Goal: Task Accomplishment & Management: Complete application form

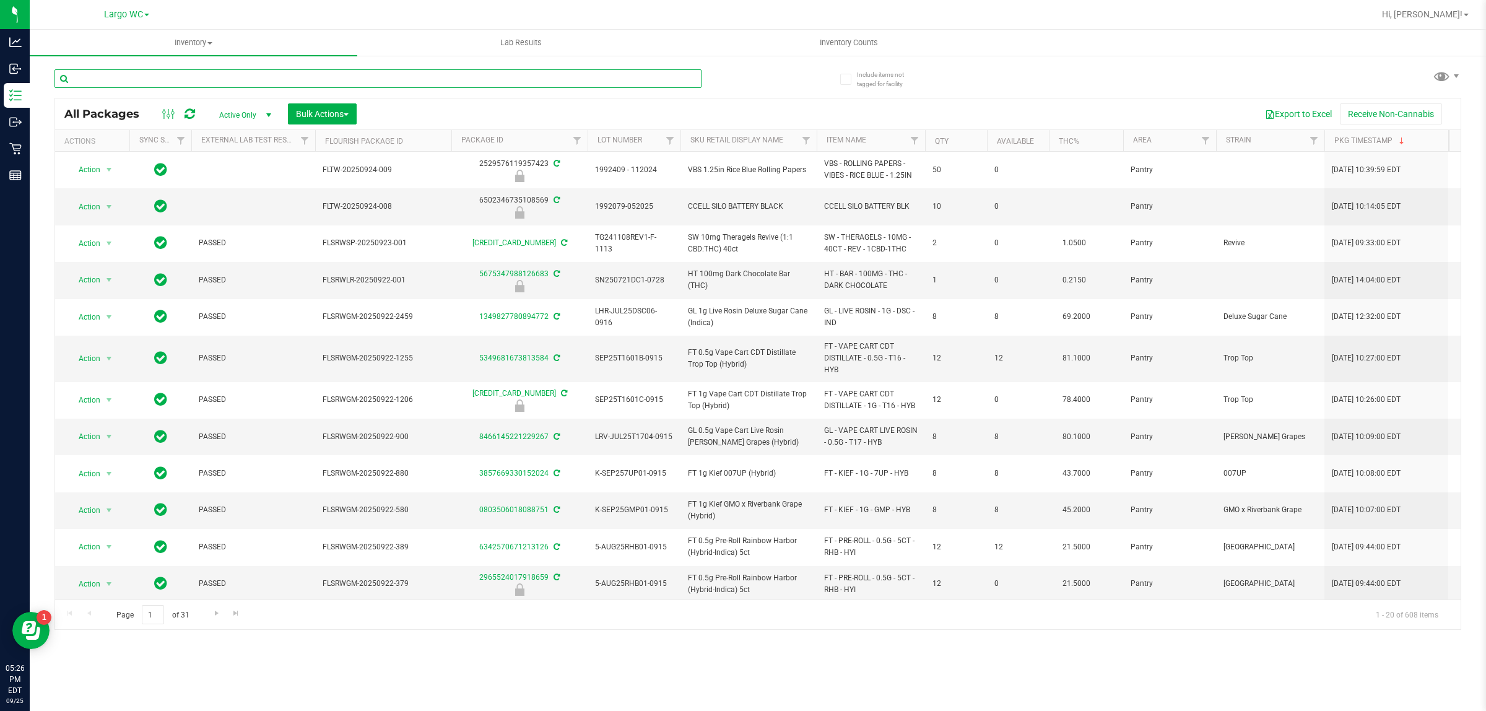
click at [103, 74] on input "text" at bounding box center [378, 78] width 647 height 19
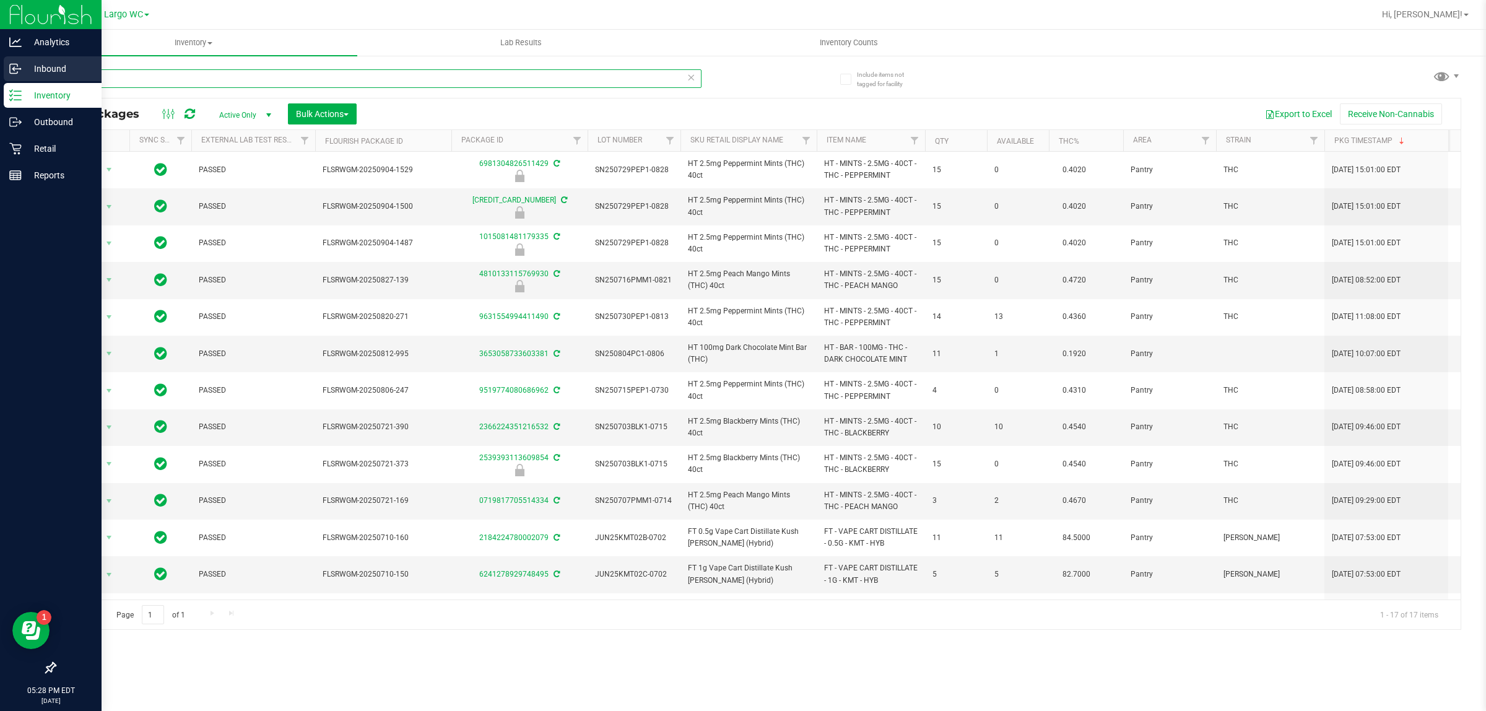
drag, startPoint x: 127, startPoint y: 78, endPoint x: 0, endPoint y: 79, distance: 127.0
click at [0, 78] on div "Analytics Inbound Inventory Outbound Retail Reports 05:28 PM EDT [DATE] 09/25 L…" at bounding box center [743, 355] width 1486 height 711
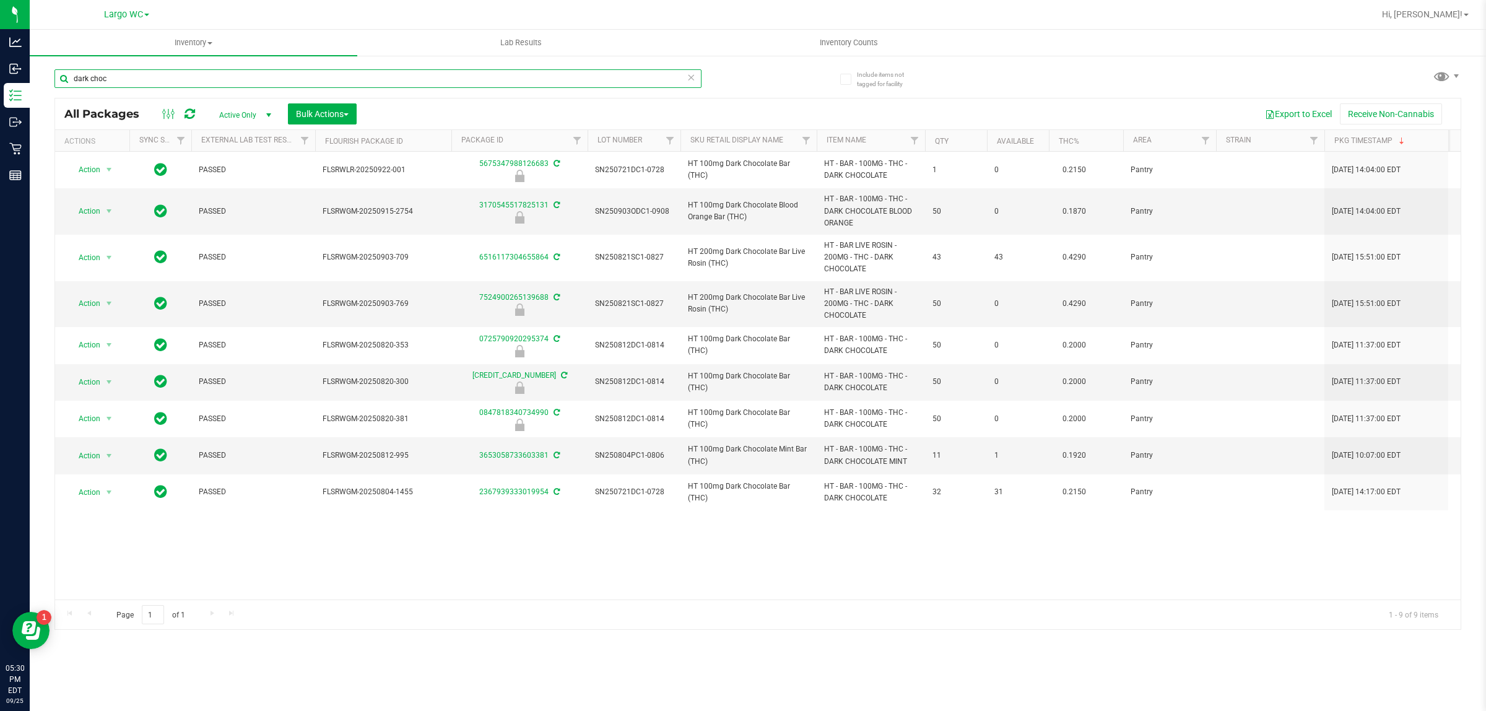
type input "dark choc"
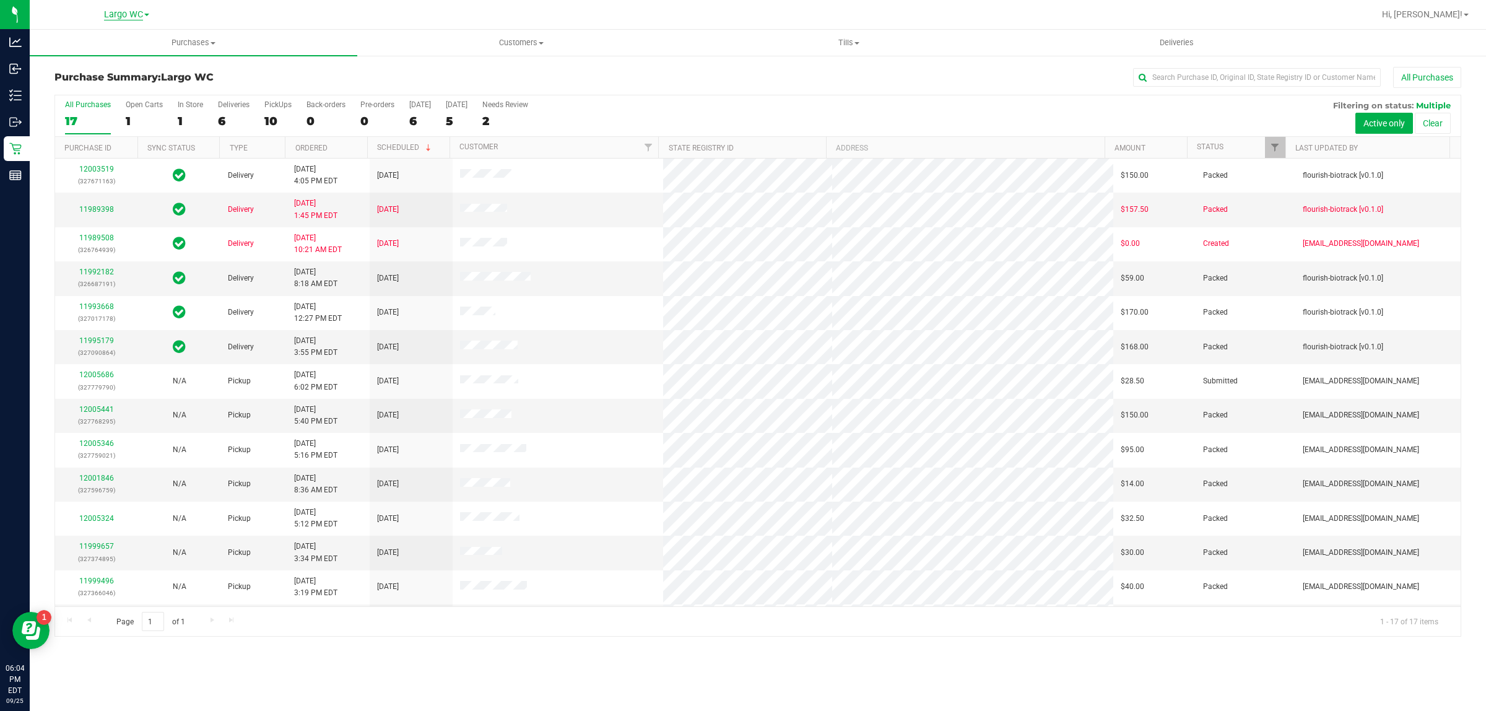
click at [132, 20] on span "Largo WC" at bounding box center [123, 14] width 39 height 11
click at [528, 43] on span "Customers" at bounding box center [521, 42] width 326 height 11
click at [434, 72] on span "All customers" at bounding box center [401, 74] width 89 height 11
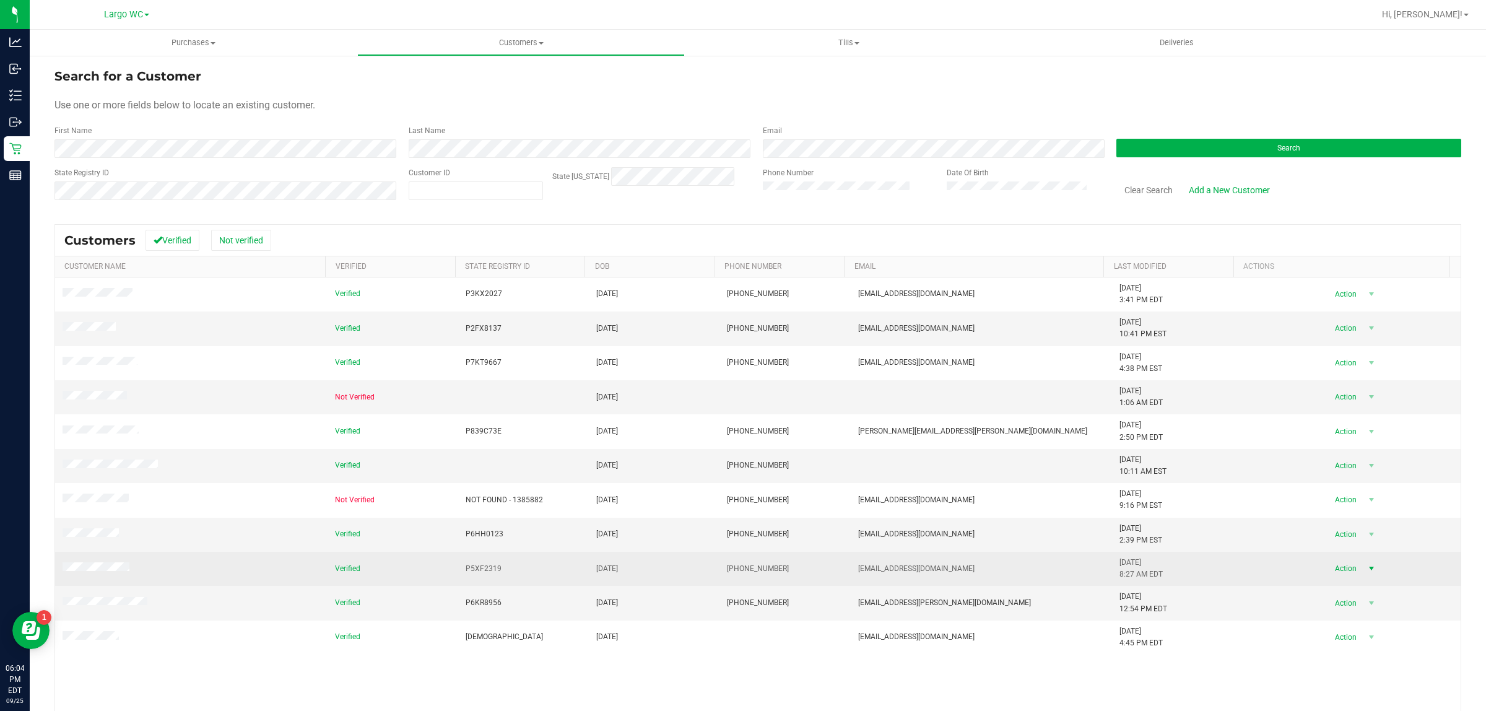
click at [1333, 568] on span "Action" at bounding box center [1344, 568] width 40 height 17
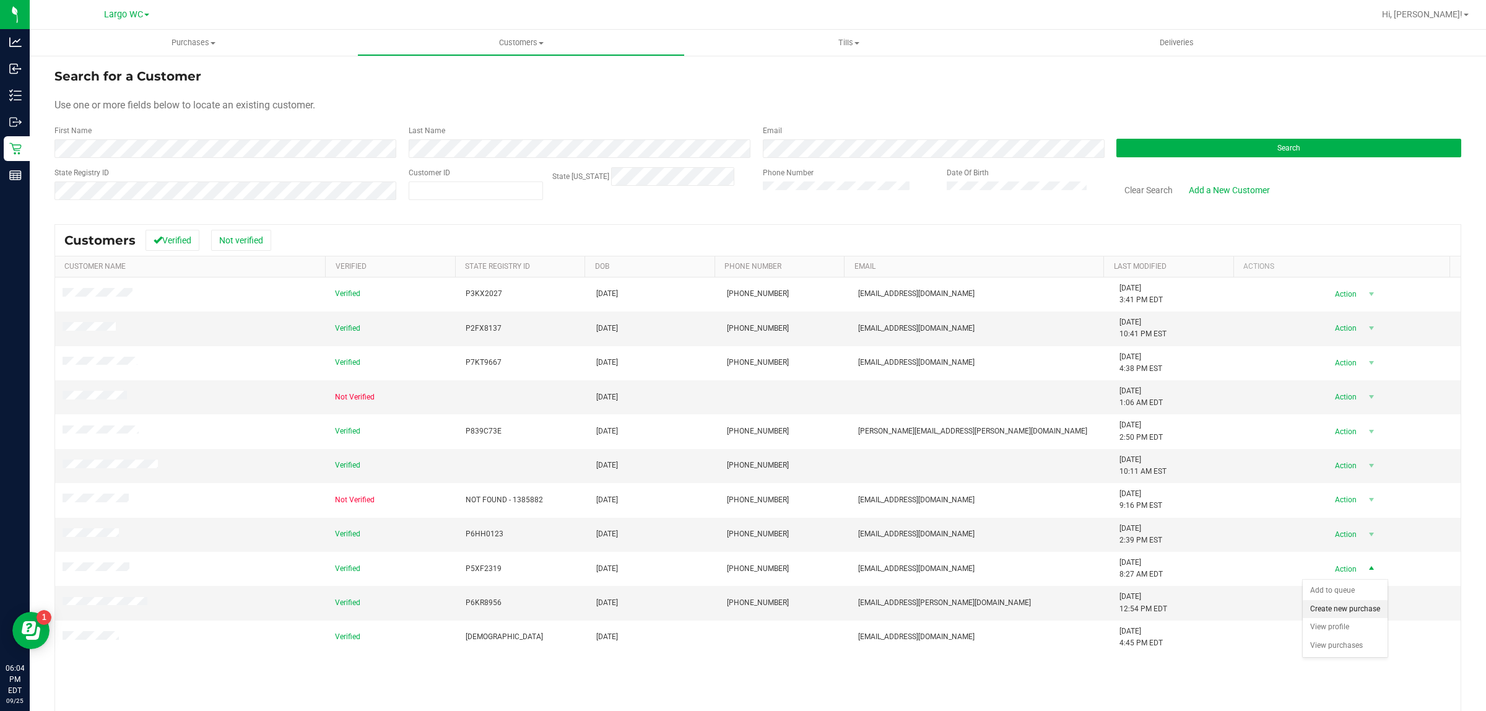
click at [1358, 612] on li "Create new purchase" at bounding box center [1345, 609] width 85 height 19
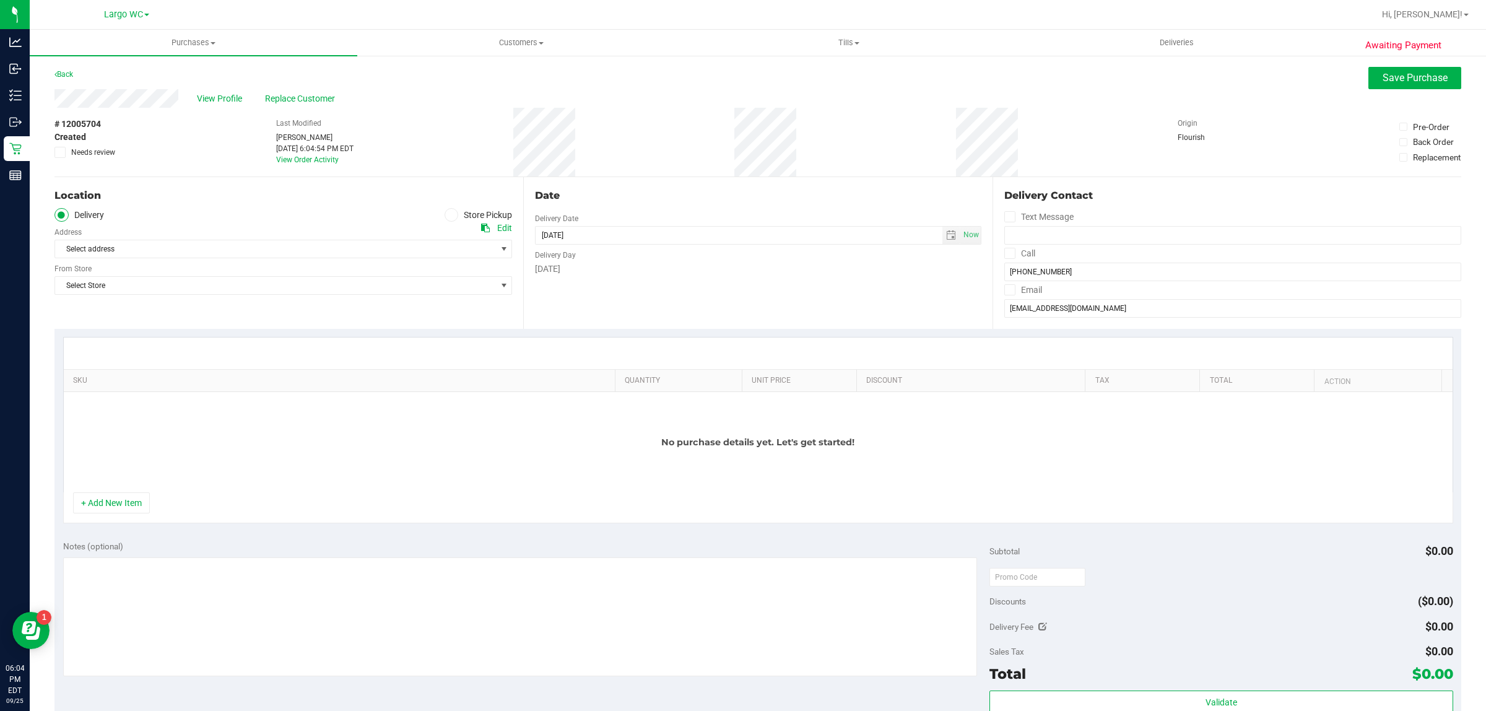
click at [448, 215] on icon at bounding box center [451, 215] width 7 height 0
click at [0, 0] on input "Store Pickup" at bounding box center [0, 0] width 0 height 0
click at [339, 251] on span "Select Store" at bounding box center [275, 248] width 441 height 17
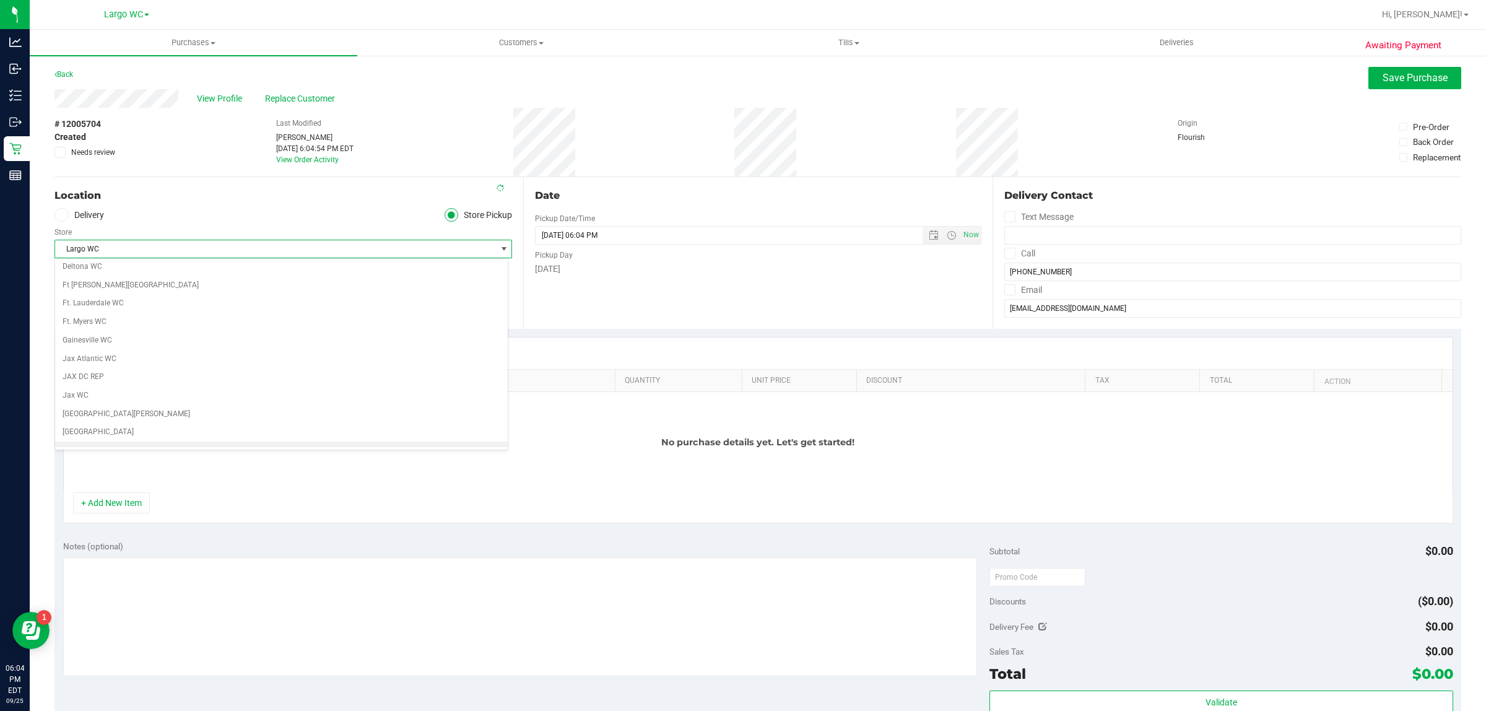
scroll to position [206, 0]
click at [264, 440] on li "Largo WC" at bounding box center [281, 432] width 453 height 19
click at [525, 325] on div "Date Pickup Date/Time 09/25/2025 Now 09/25/2025 06:04 PM Now Pickup Day Thursday" at bounding box center [757, 253] width 469 height 152
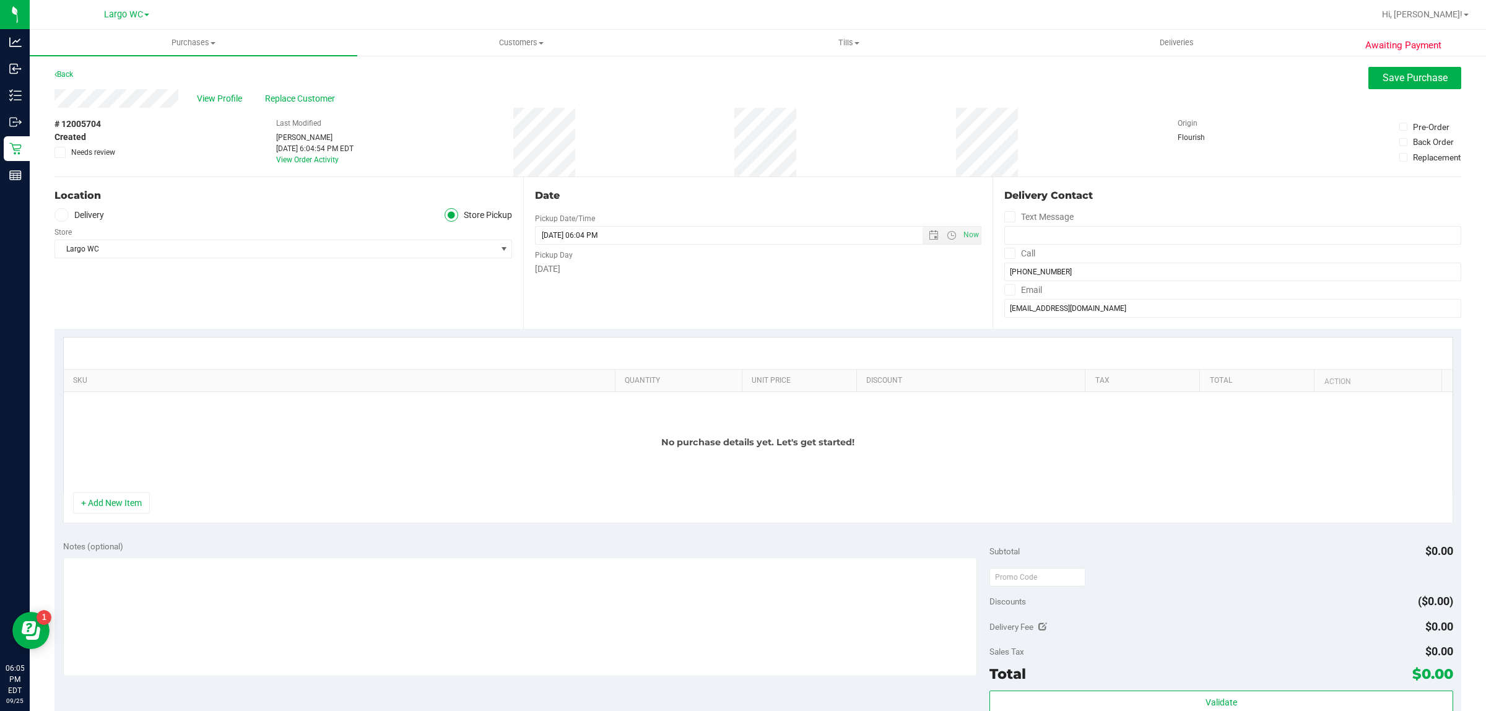
click at [313, 301] on div "Location Delivery Store Pickup Store Largo WC Select Store Bonita Springs WC Bo…" at bounding box center [289, 253] width 469 height 152
click at [139, 512] on button "+ Add New Item" at bounding box center [111, 502] width 77 height 21
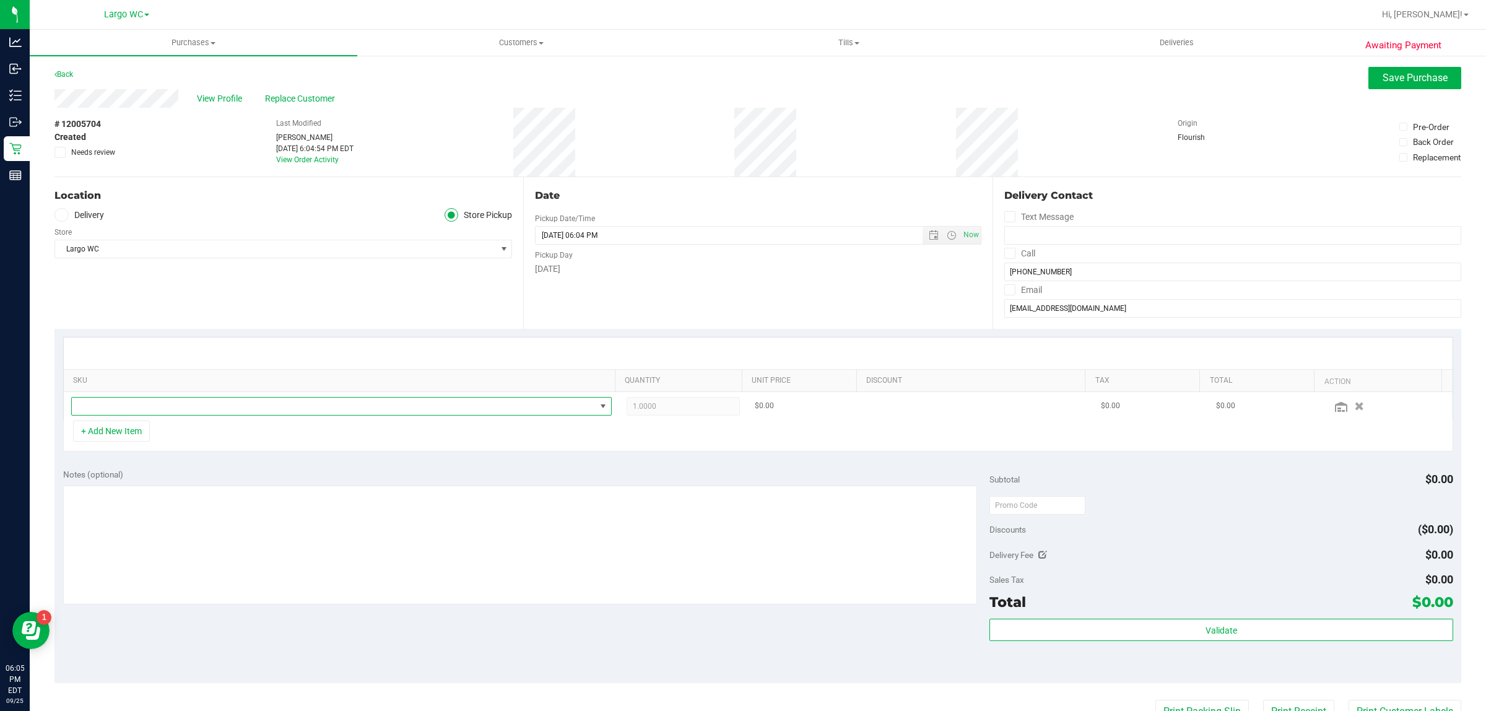
click at [281, 404] on span "NO DATA FOUND" at bounding box center [334, 406] width 524 height 17
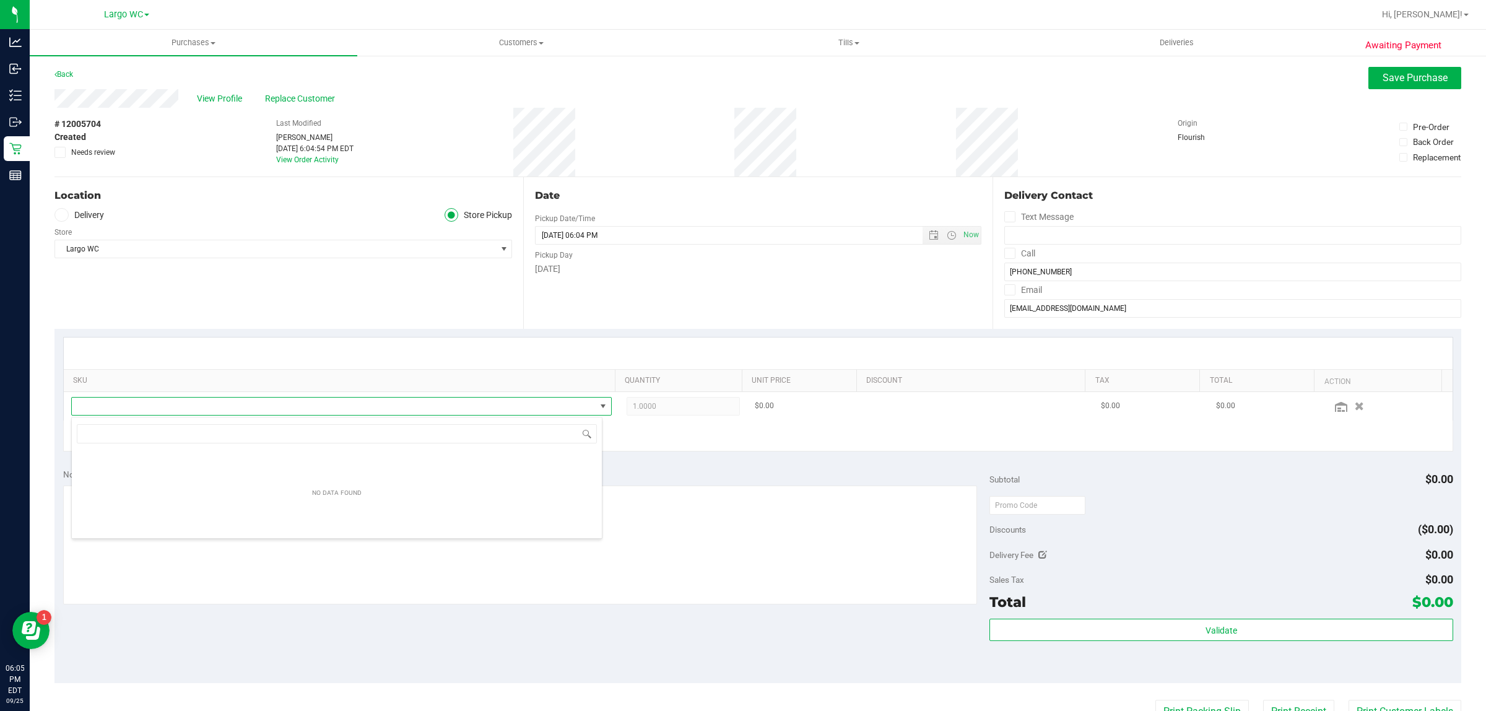
scroll to position [19, 531]
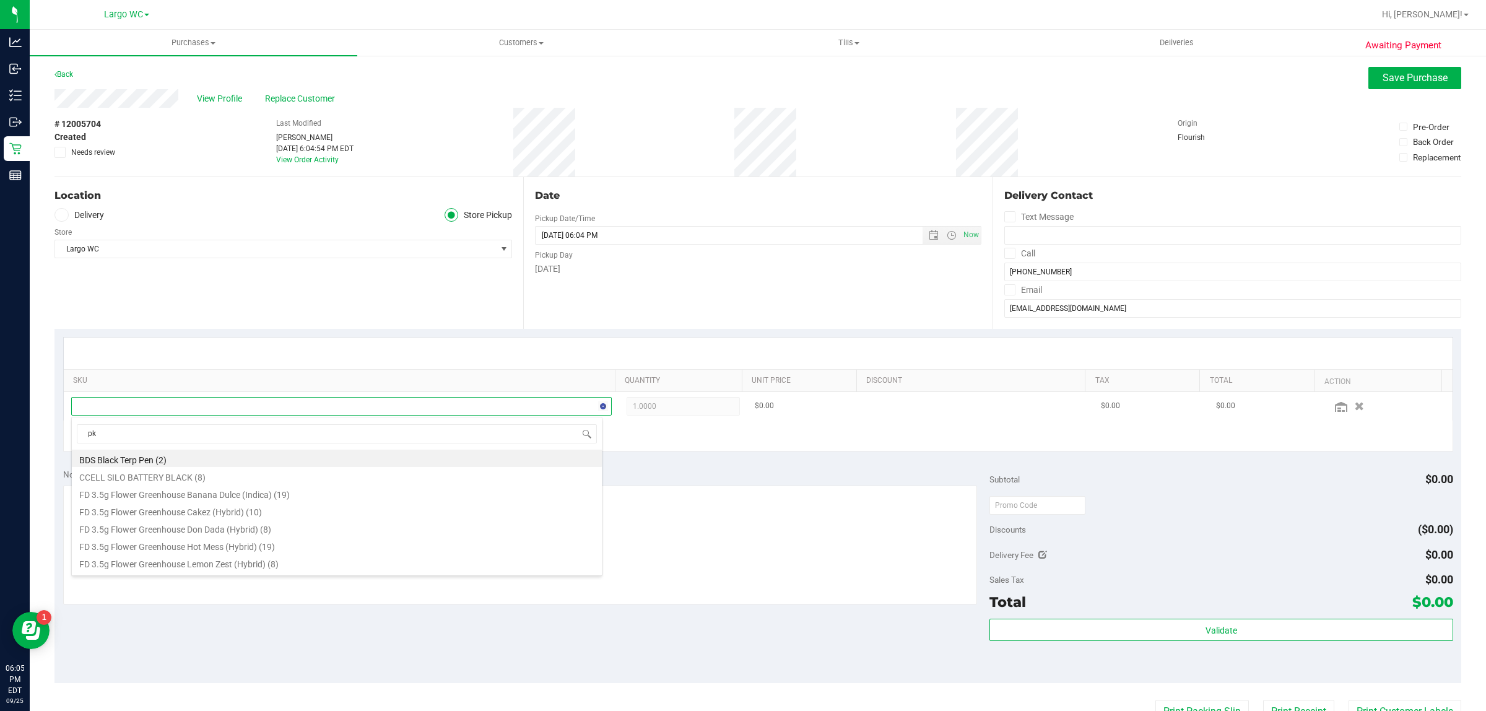
type input "pkt"
click at [281, 465] on li "FD 3.5g Flower Greenhouse PK Trophy (Hybrid-Indica) (19)" at bounding box center [337, 458] width 530 height 17
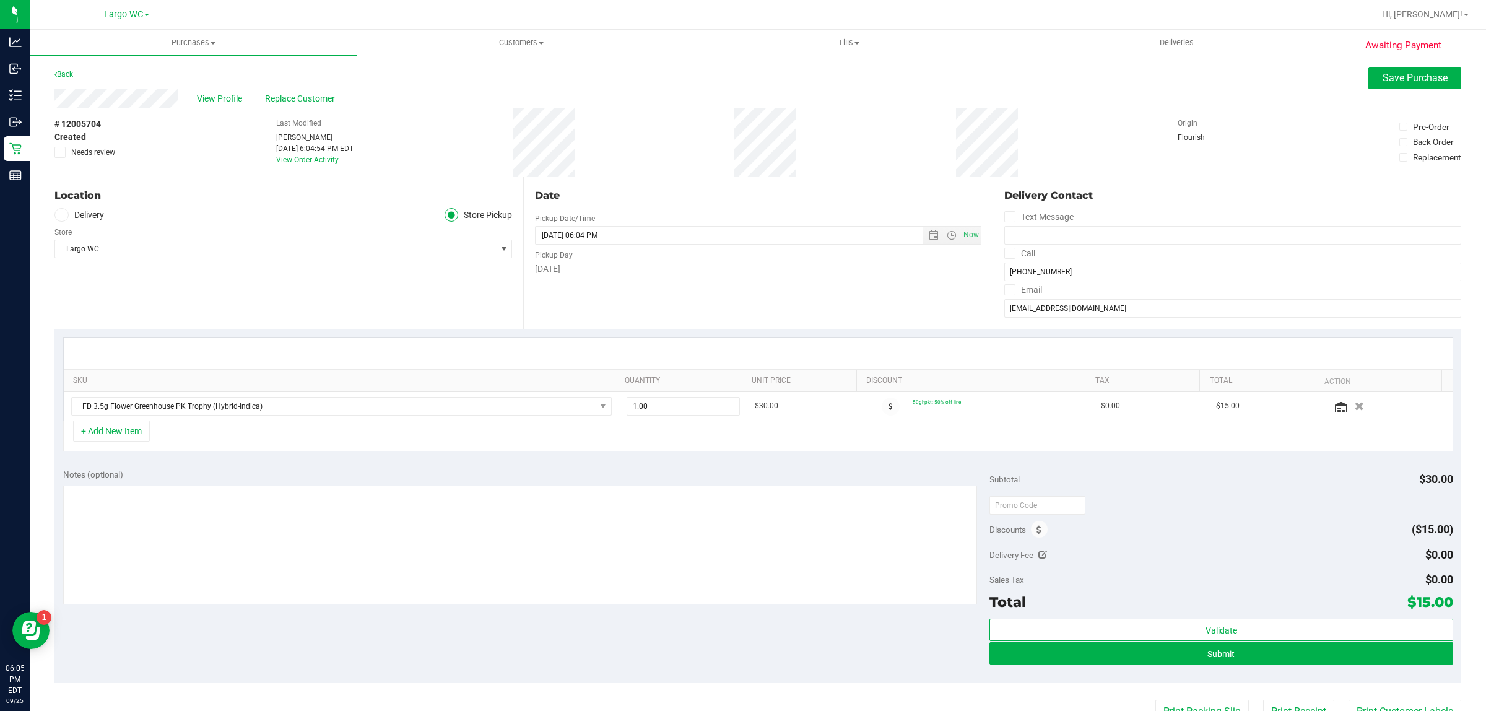
click at [104, 446] on div "+ Add New Item" at bounding box center [758, 436] width 1390 height 31
click at [106, 435] on button "+ Add New Item" at bounding box center [111, 431] width 77 height 21
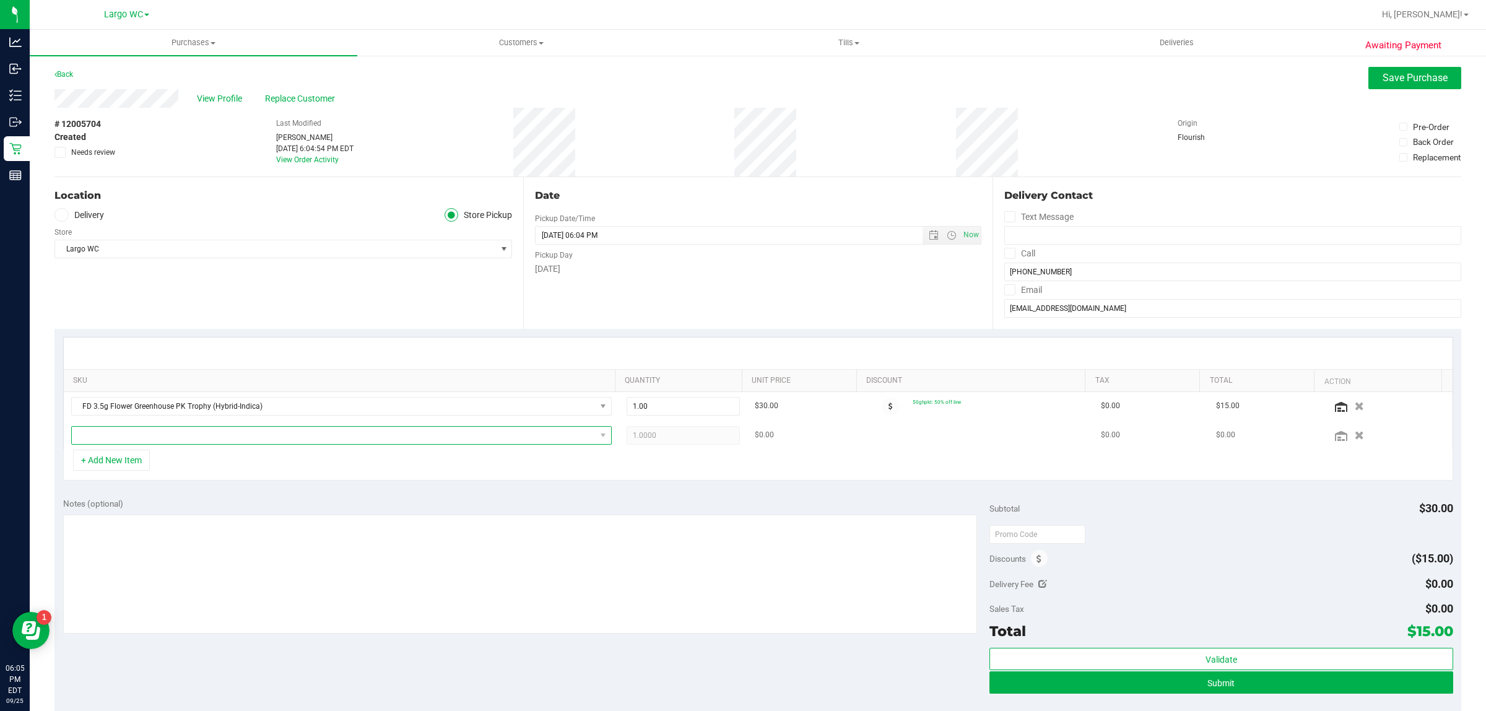
click at [112, 435] on span "NO DATA FOUND" at bounding box center [334, 435] width 524 height 17
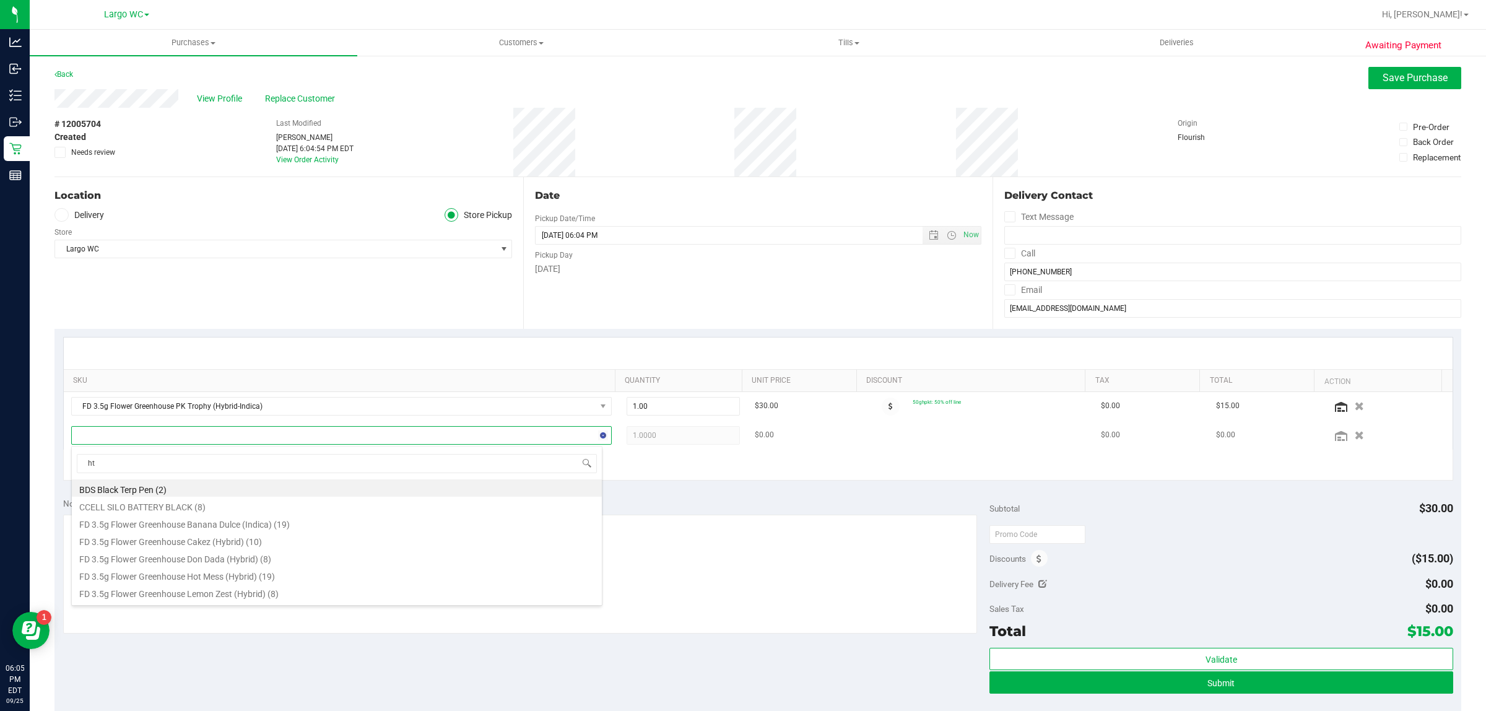
type input "htm"
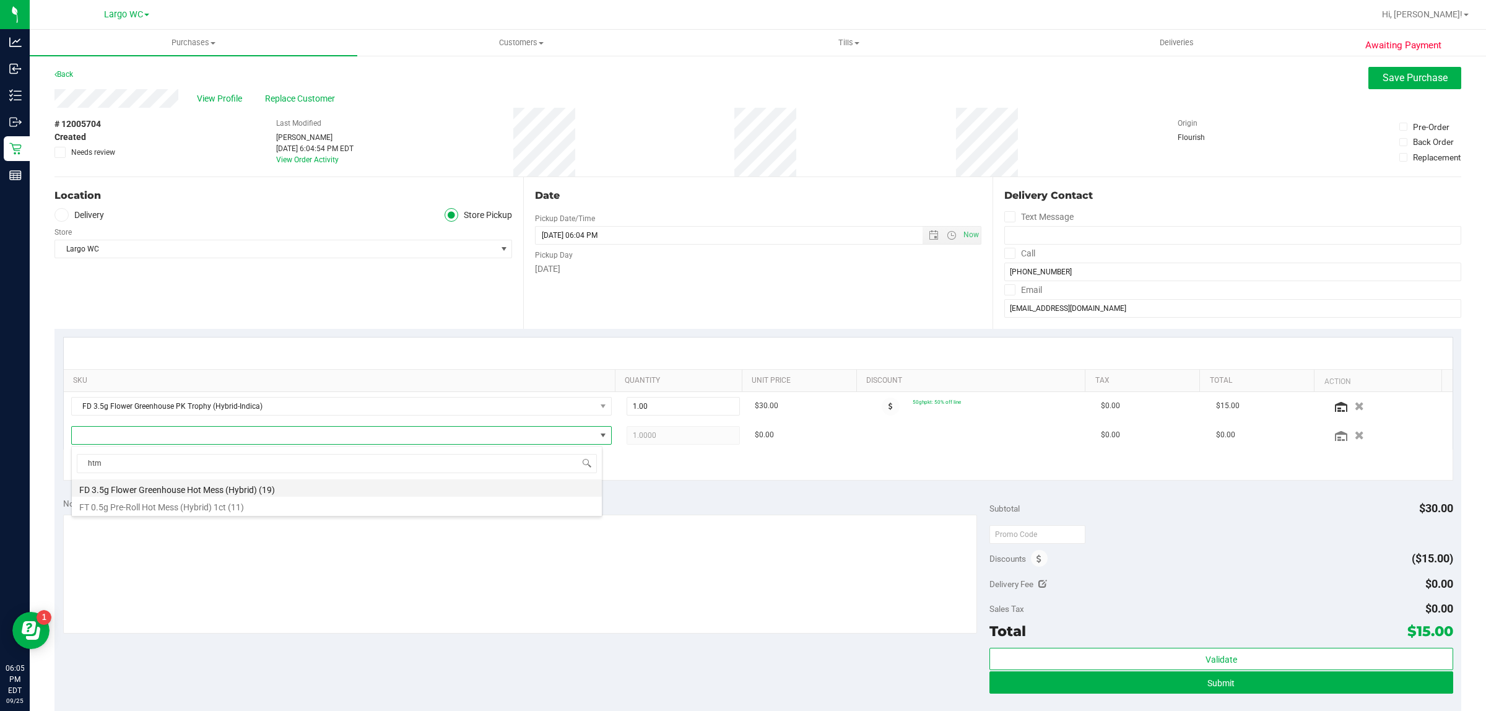
click at [224, 491] on li "FD 3.5g Flower Greenhouse Hot Mess (Hybrid) (19)" at bounding box center [337, 487] width 530 height 17
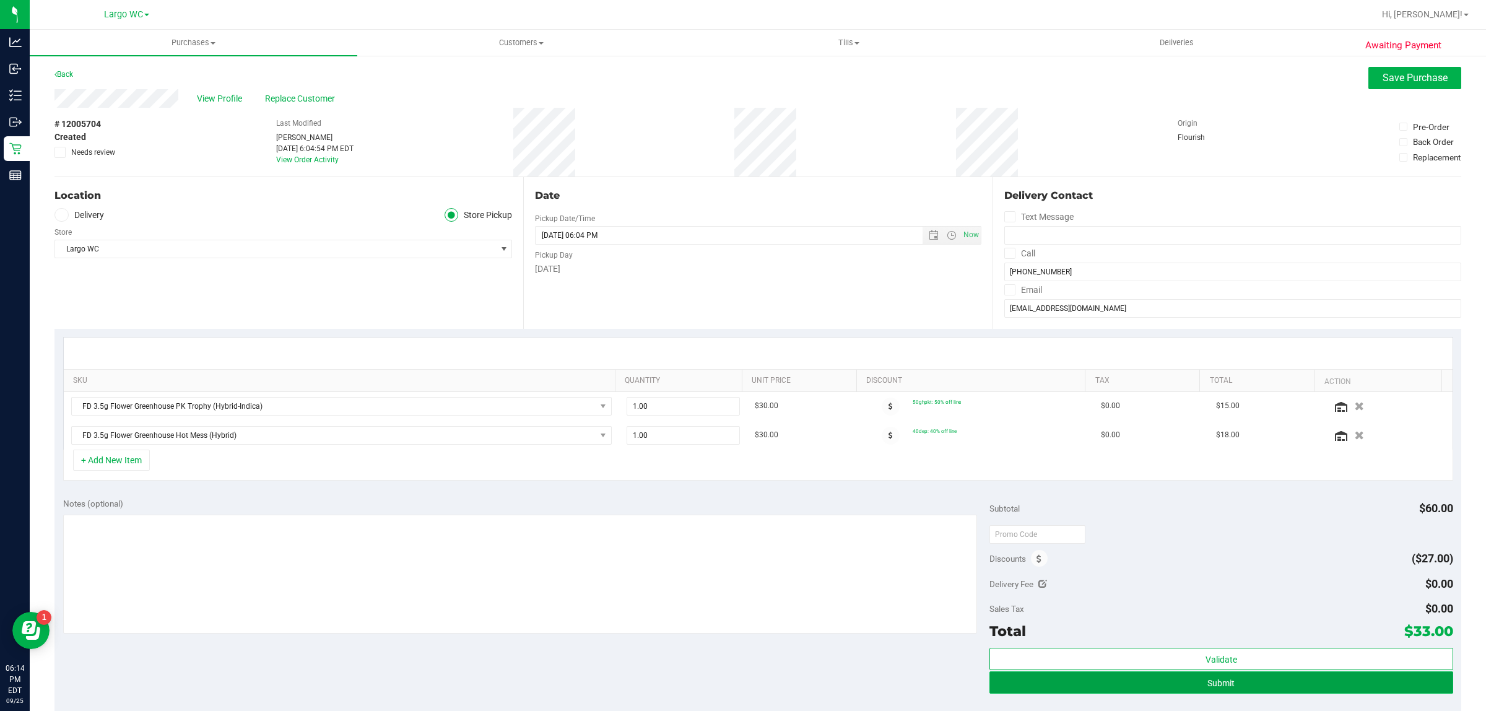
click at [1110, 678] on button "Submit" at bounding box center [1221, 682] width 463 height 22
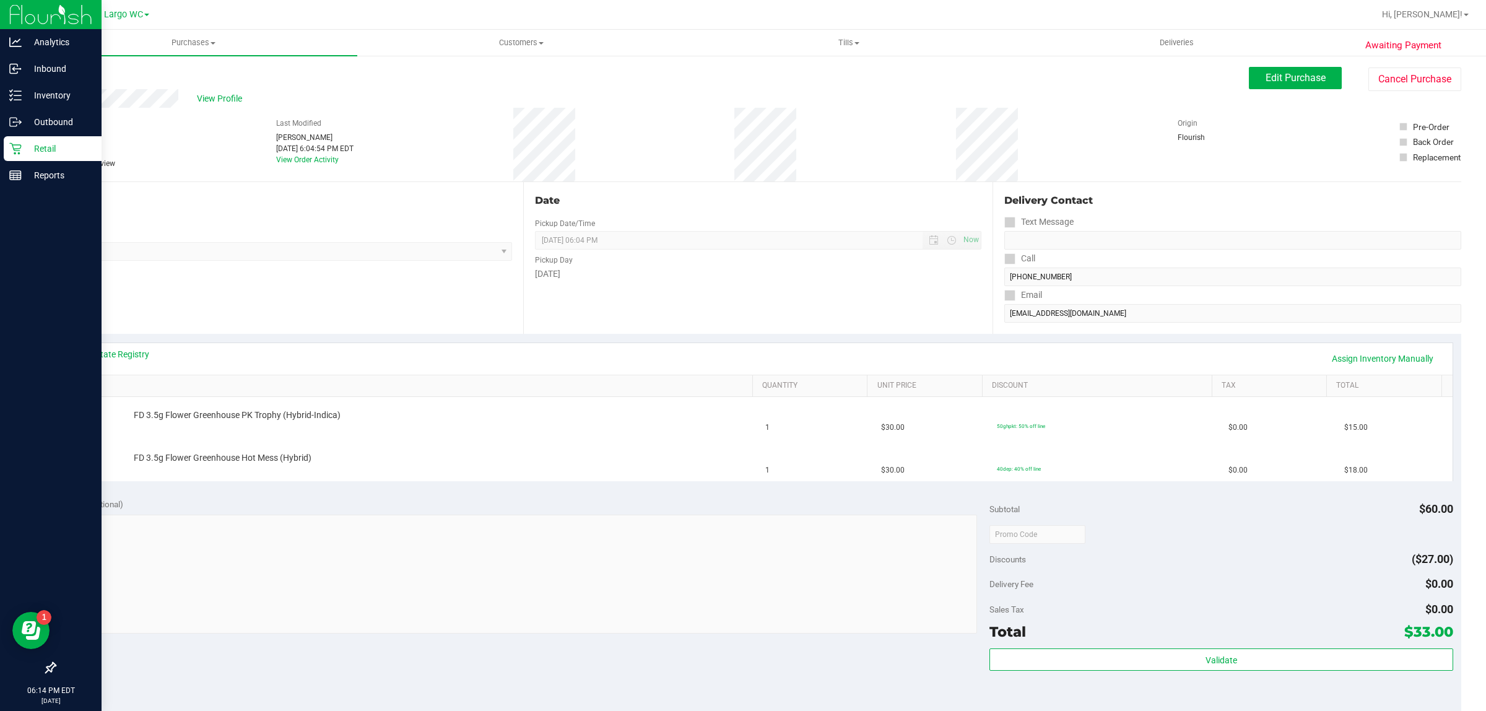
click at [38, 149] on p "Retail" at bounding box center [59, 148] width 74 height 15
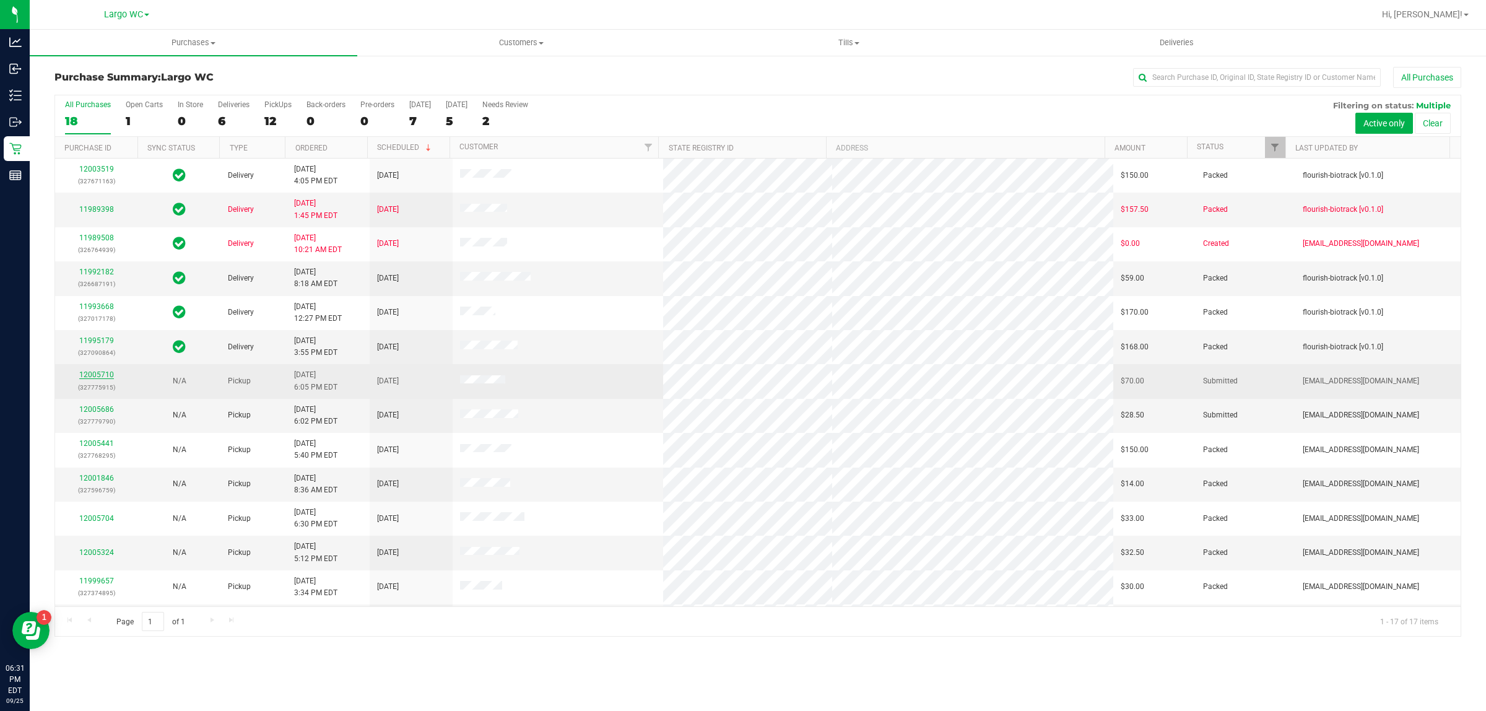
click at [95, 376] on link "12005710" at bounding box center [96, 374] width 35 height 9
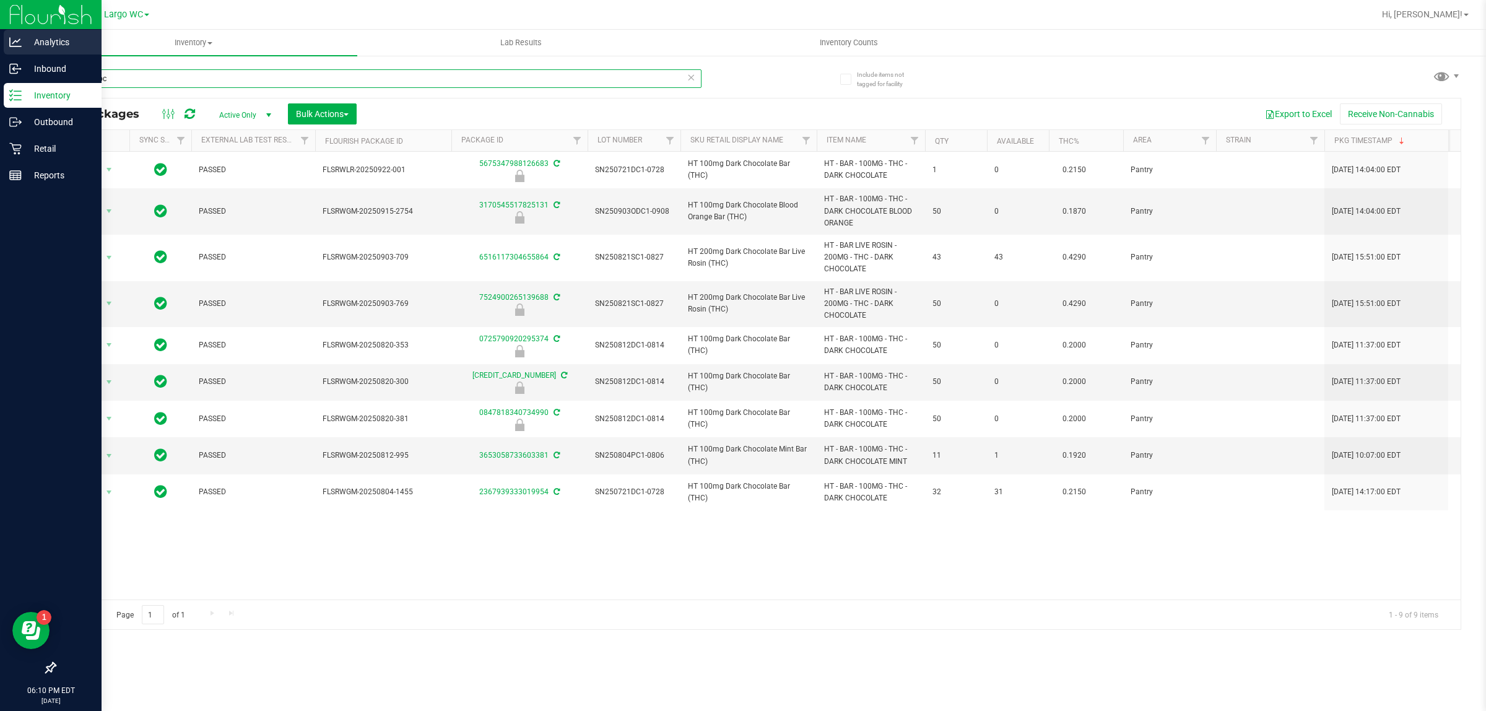
drag, startPoint x: 135, startPoint y: 74, endPoint x: 0, endPoint y: 44, distance: 138.4
click at [0, 44] on div "Analytics Inbound Inventory Outbound Retail Reports 06:10 PM EDT 09/25/2025 09/…" at bounding box center [743, 355] width 1486 height 711
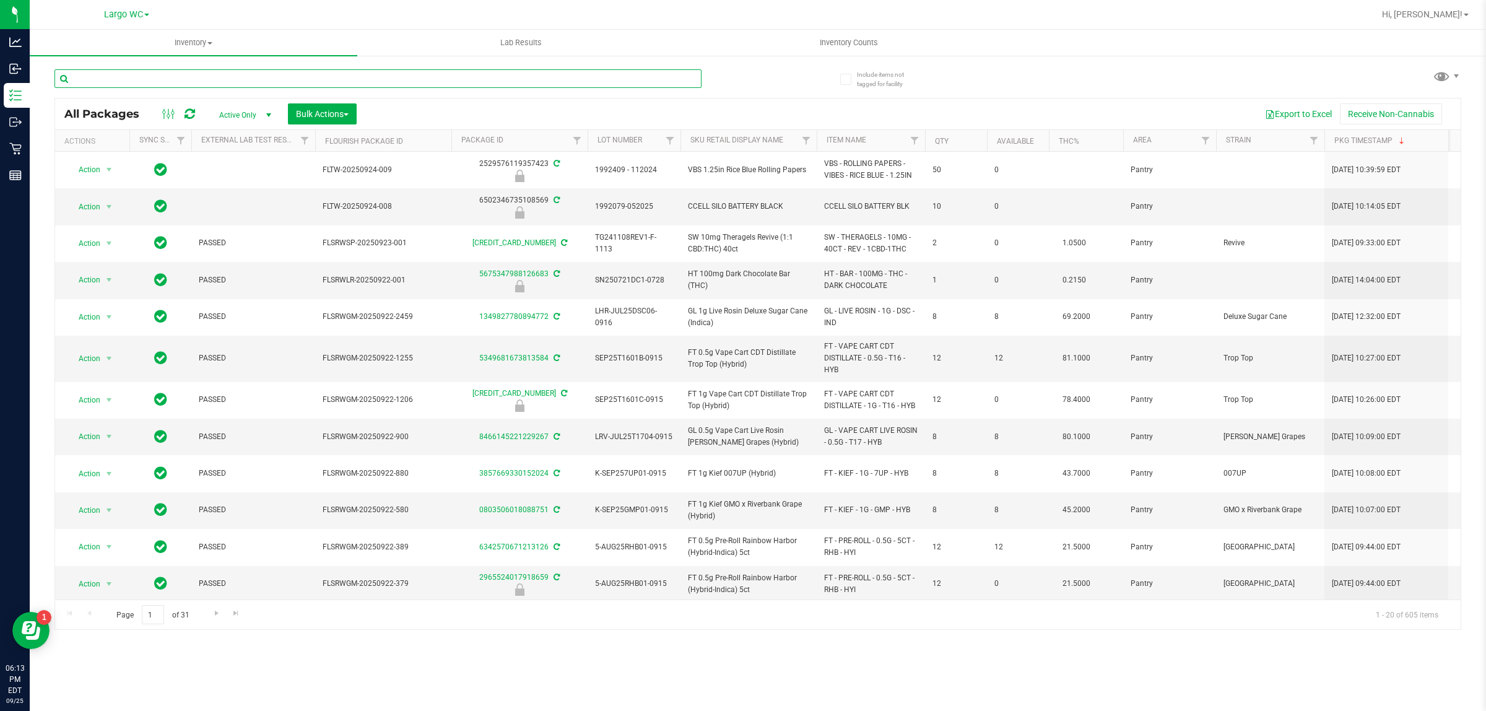
click at [159, 87] on input "text" at bounding box center [378, 78] width 647 height 19
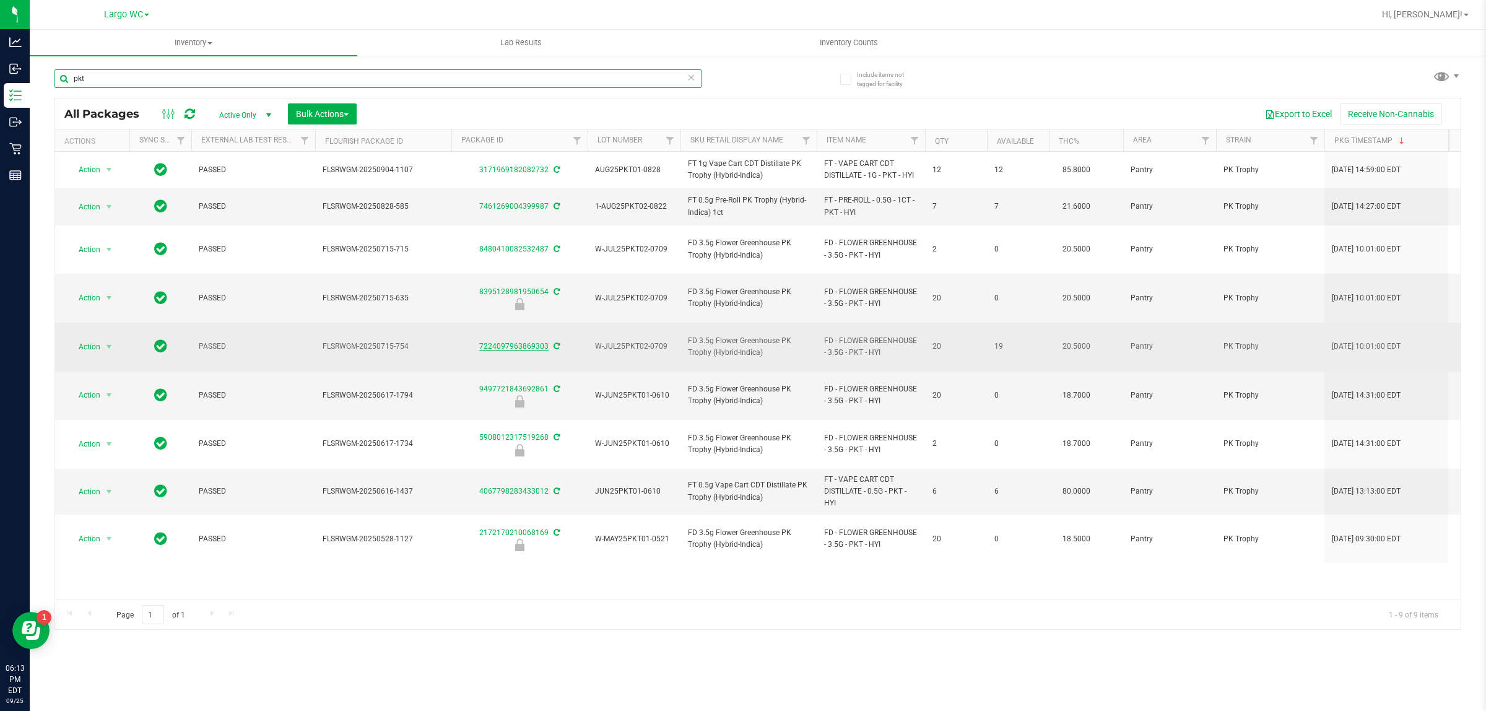
type input "pkt"
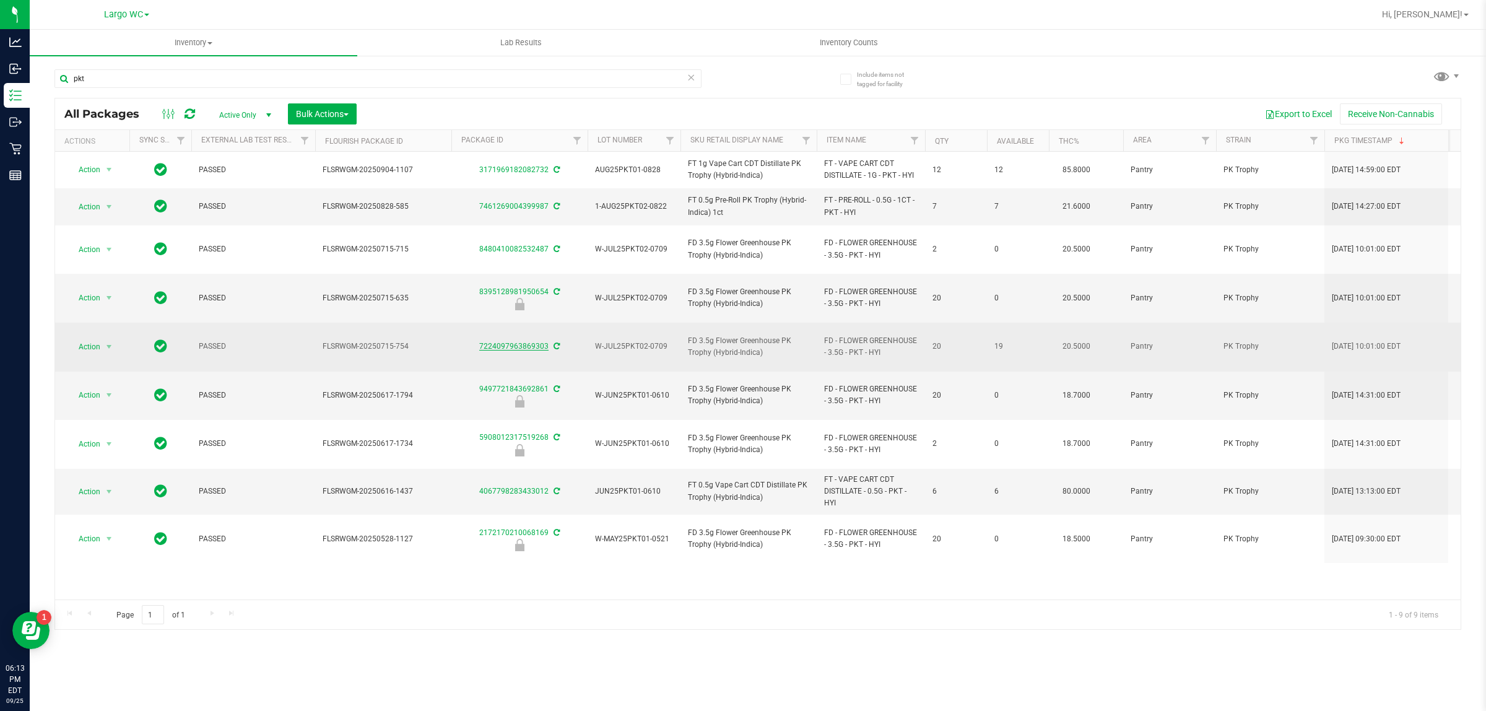
click at [523, 342] on link "7224097963869303" at bounding box center [513, 346] width 69 height 9
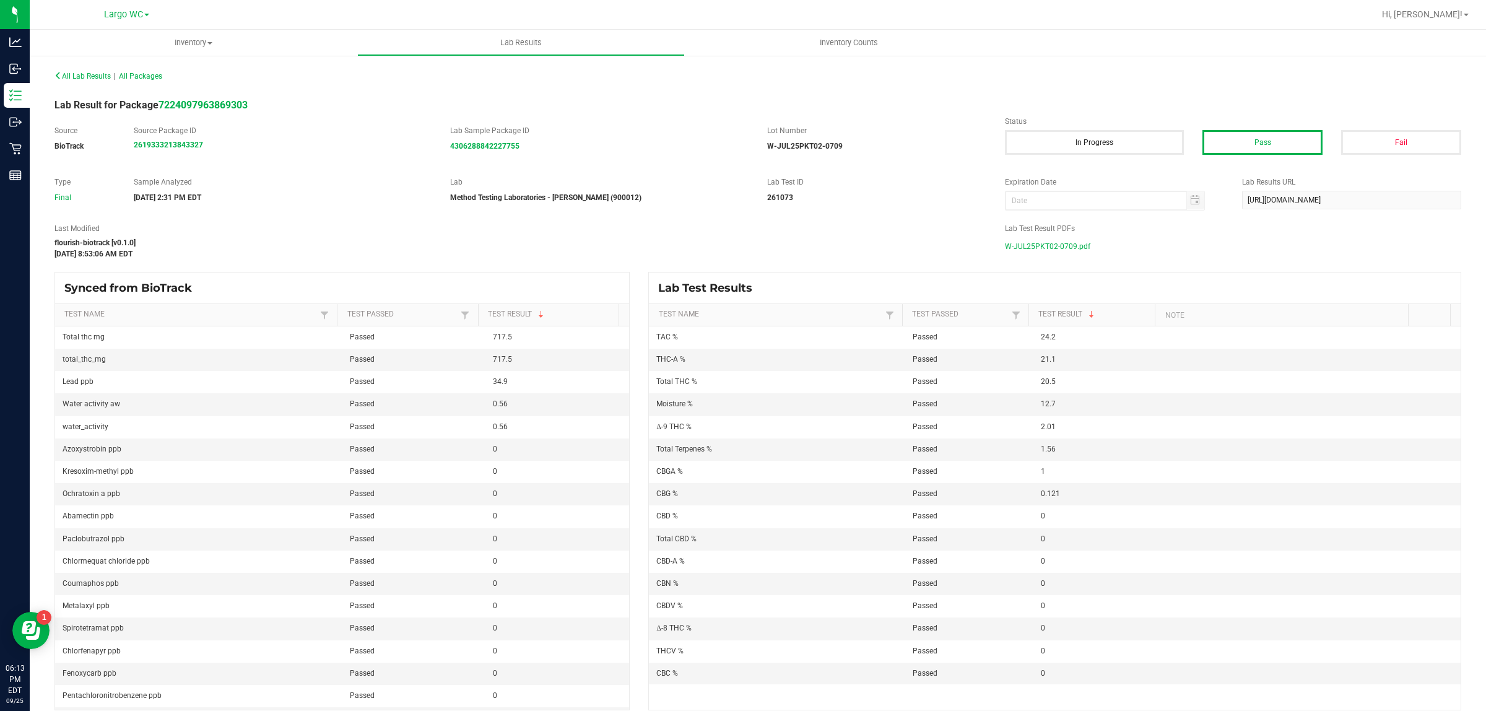
click at [1042, 245] on span "W-JUL25PKT02-0709.pdf" at bounding box center [1047, 246] width 85 height 19
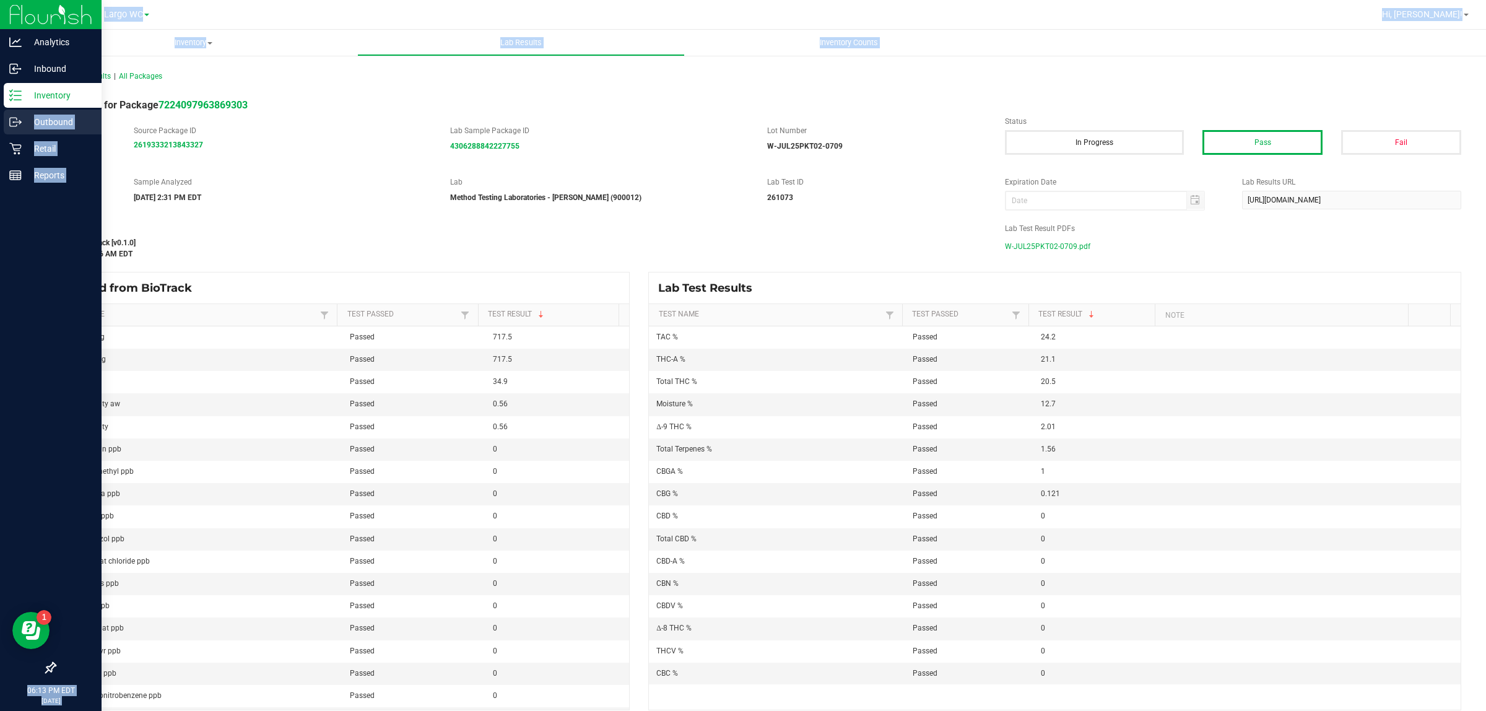
drag, startPoint x: 72, startPoint y: 77, endPoint x: 7, endPoint y: 113, distance: 74.8
click at [9, 113] on div "Analytics Inbound Inventory Outbound Retail Reports 06:13 PM EDT 09/25/2025 09/…" at bounding box center [743, 355] width 1486 height 711
click at [35, 97] on p "Inventory" at bounding box center [59, 95] width 74 height 15
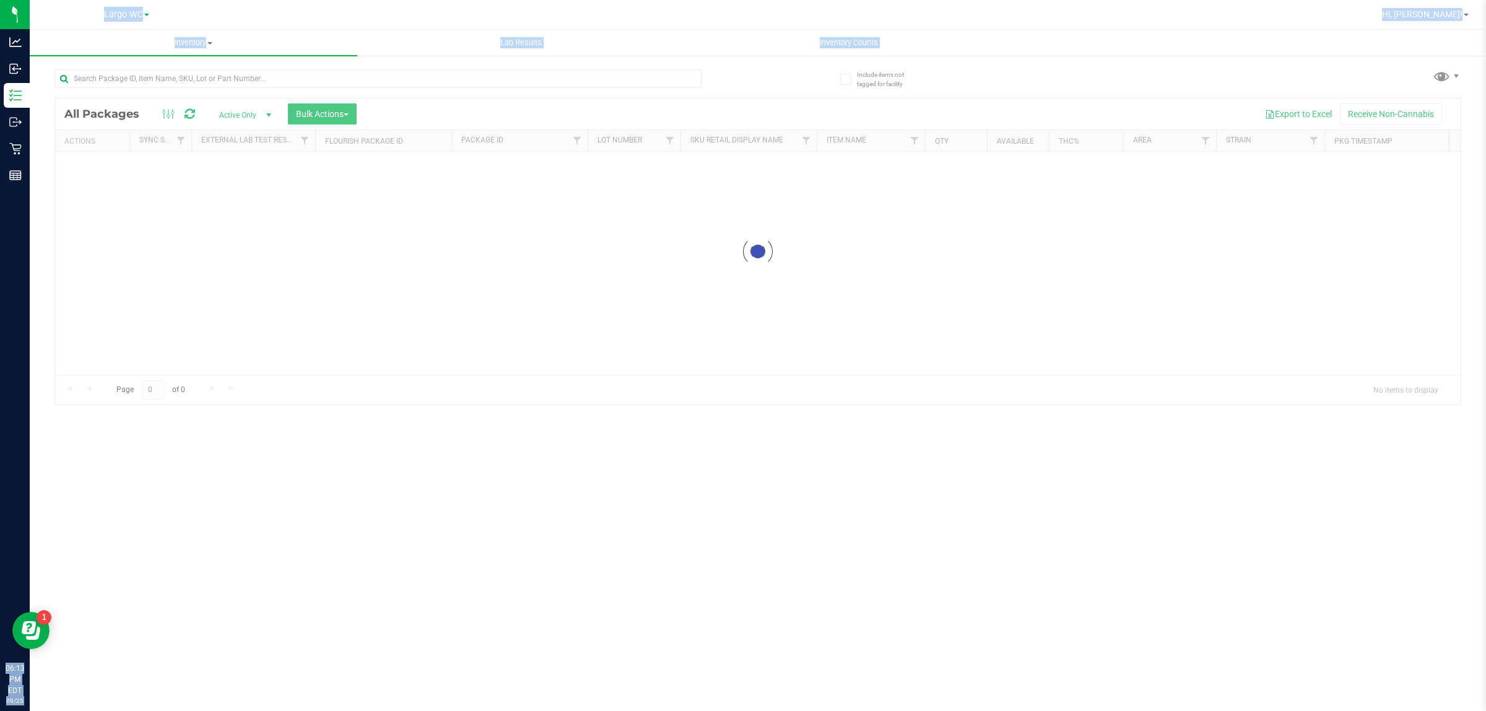
click at [246, 67] on div at bounding box center [407, 78] width 704 height 40
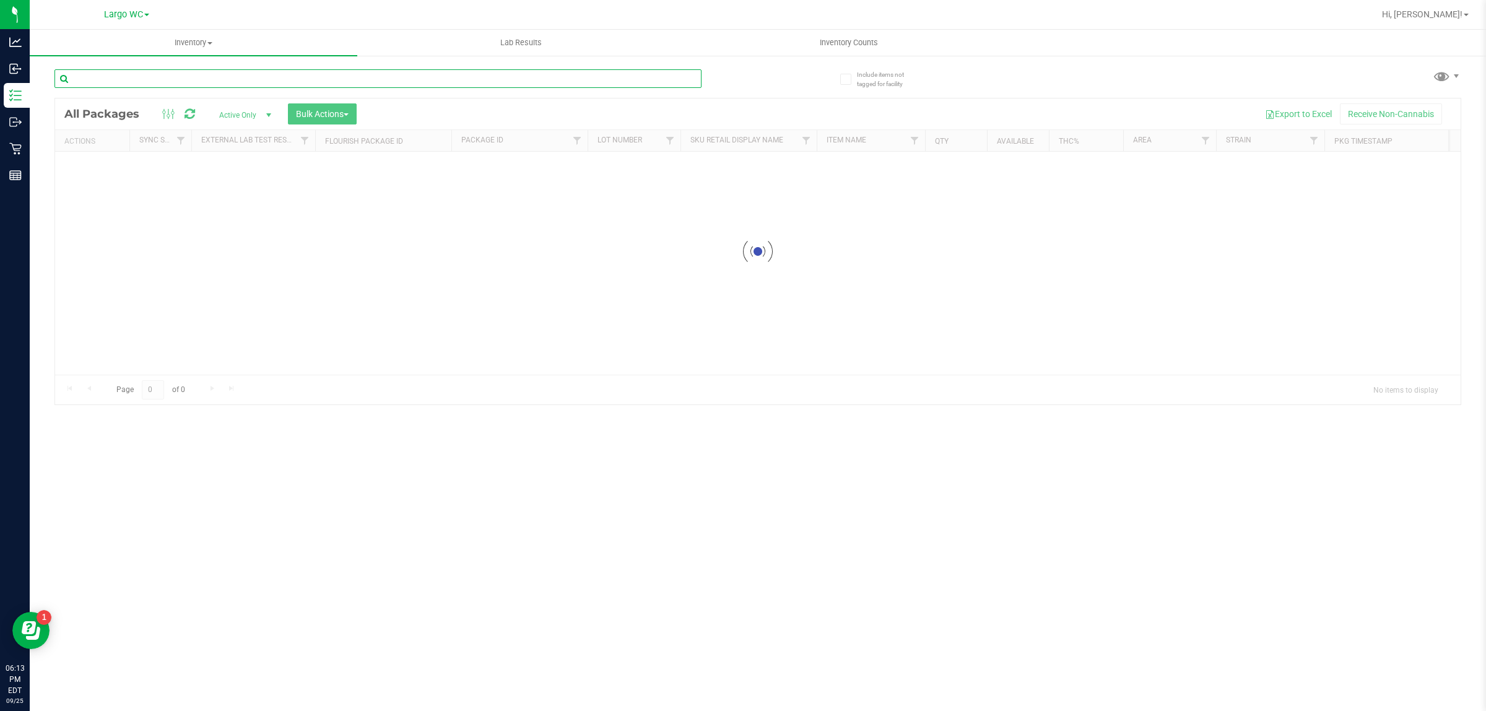
click at [250, 79] on div "Inventory All packages All inventory Waste log Create inventory Lab Results Inv…" at bounding box center [758, 370] width 1457 height 681
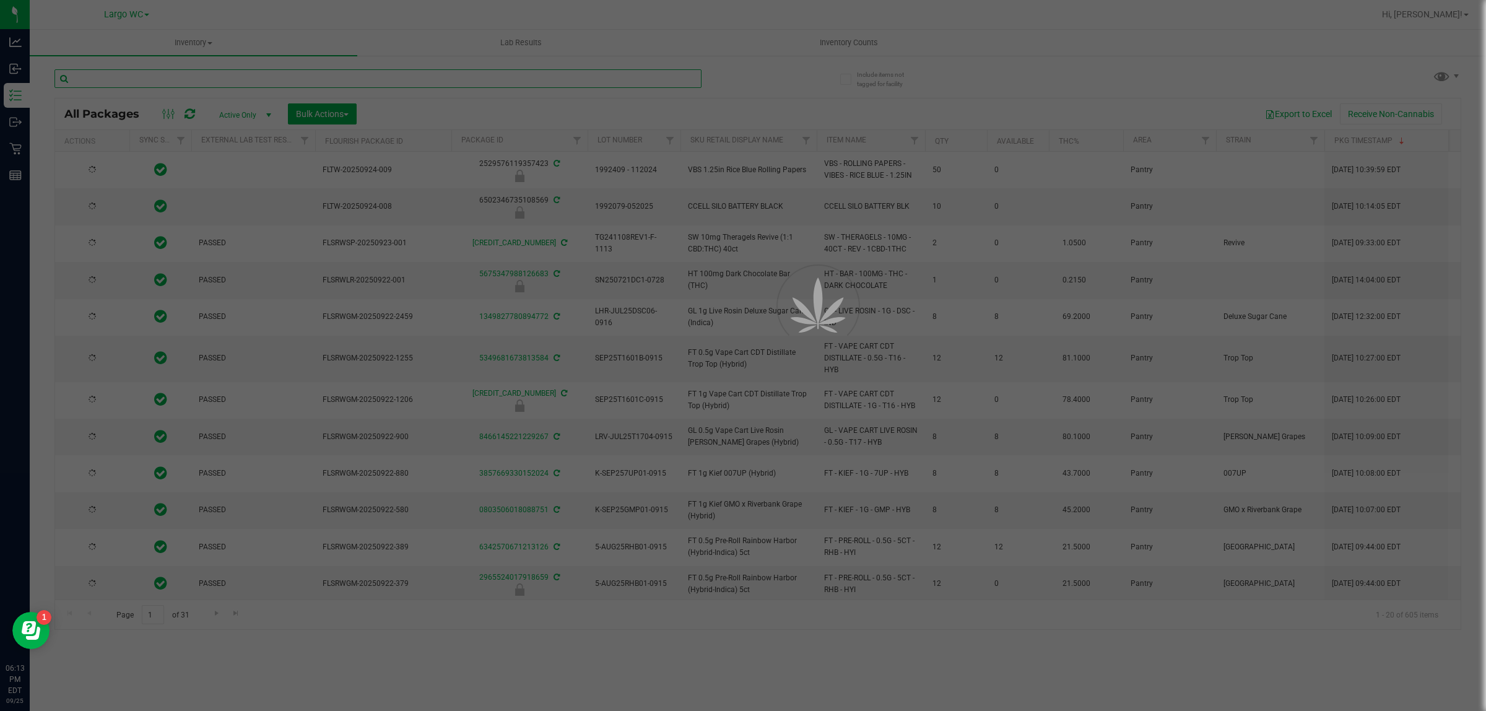
type input "[DATE]"
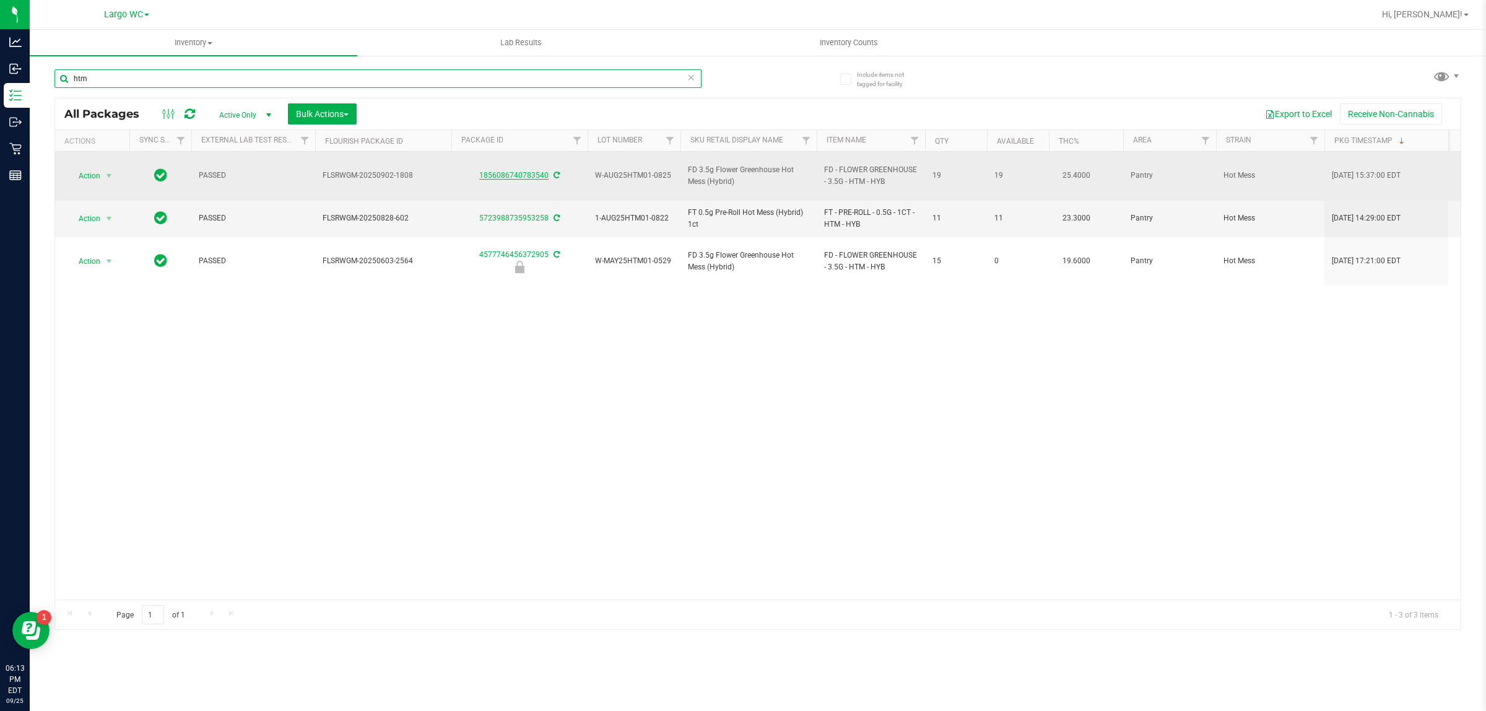
type input "htm"
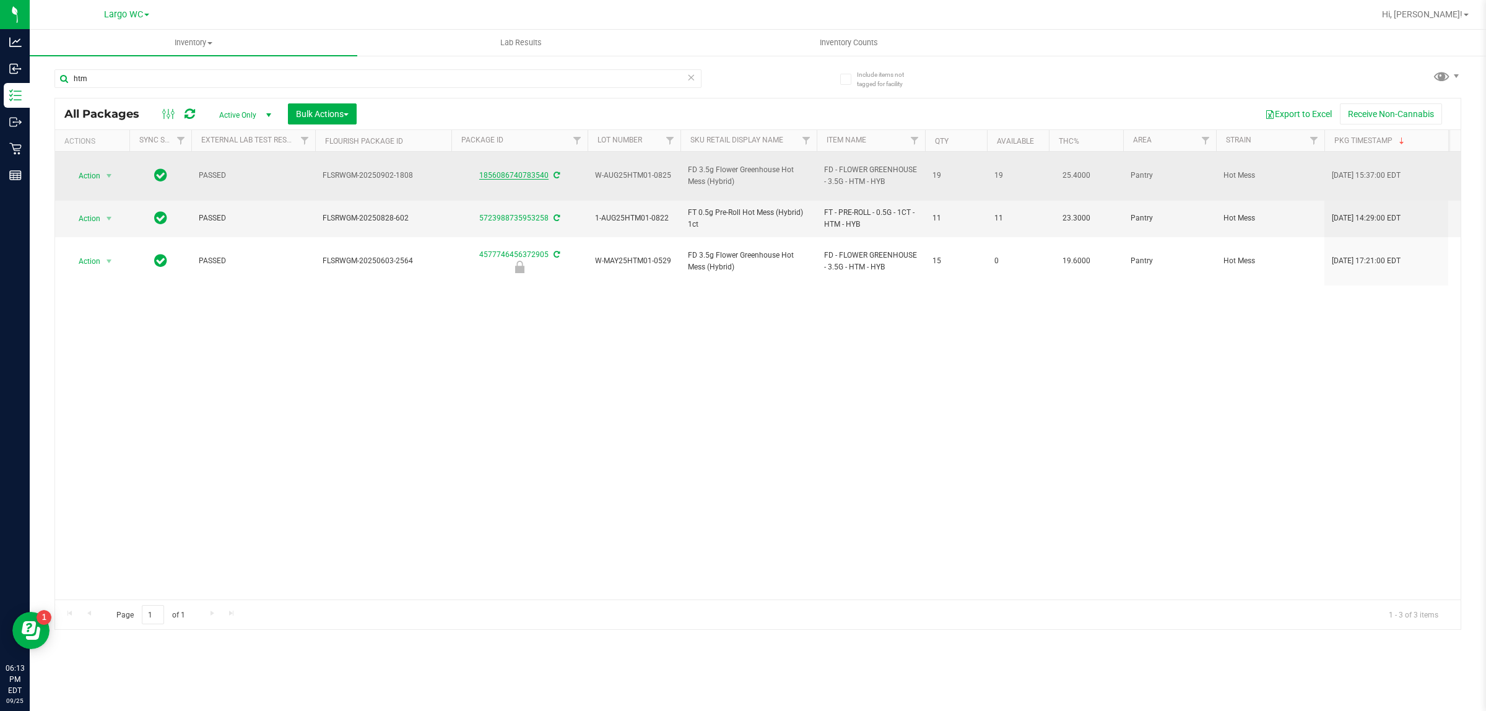
click at [515, 171] on link "1856086740783540" at bounding box center [513, 175] width 69 height 9
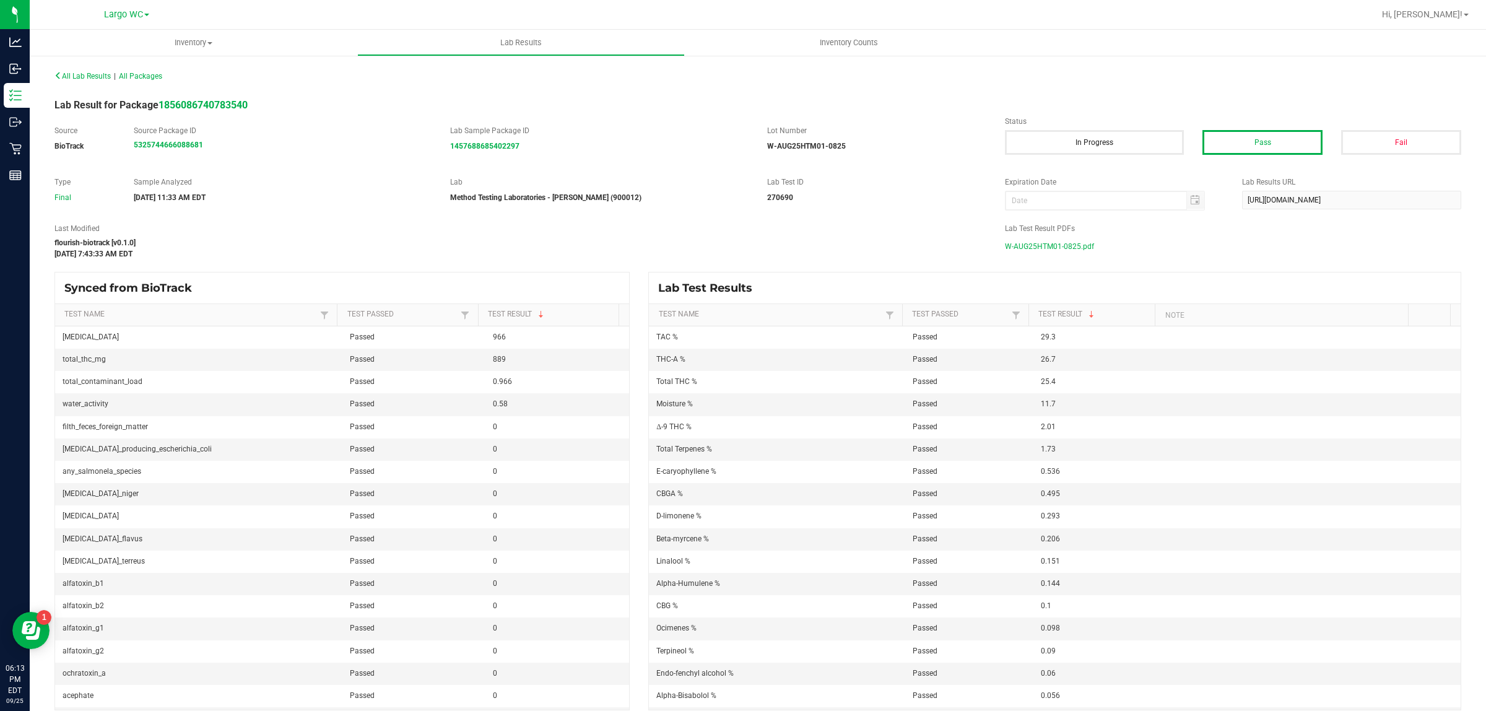
click at [1042, 254] on span "W-AUG25HTM01-0825.pdf" at bounding box center [1049, 246] width 89 height 19
